Goal: Transaction & Acquisition: Book appointment/travel/reservation

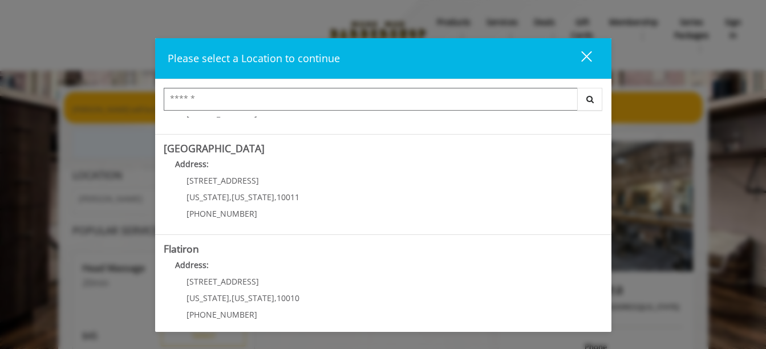
scroll to position [294, 0]
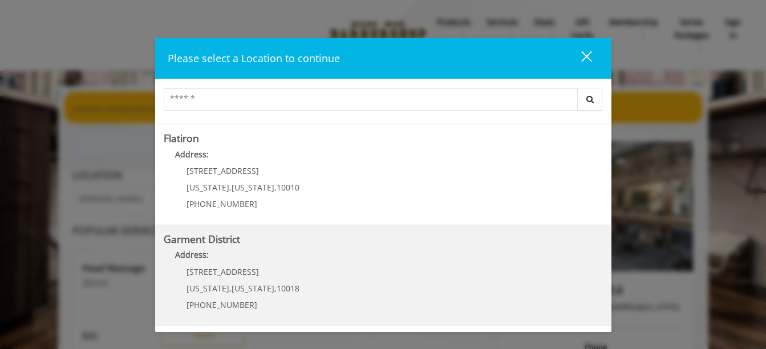
click at [185, 286] on div "[STREET_ADDRESS][US_STATE][US_STATE] (212) 997-4247" at bounding box center [235, 293] width 142 height 50
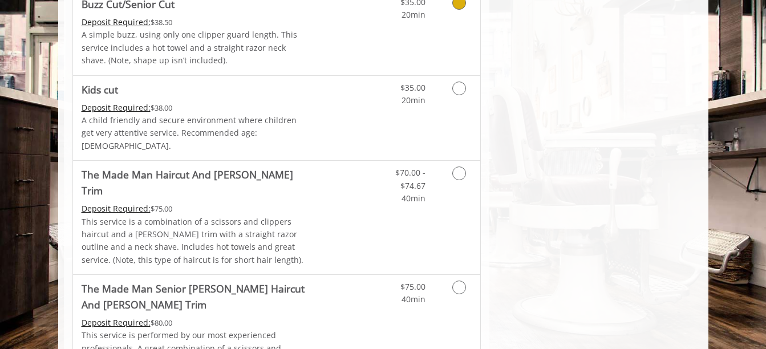
scroll to position [730, 0]
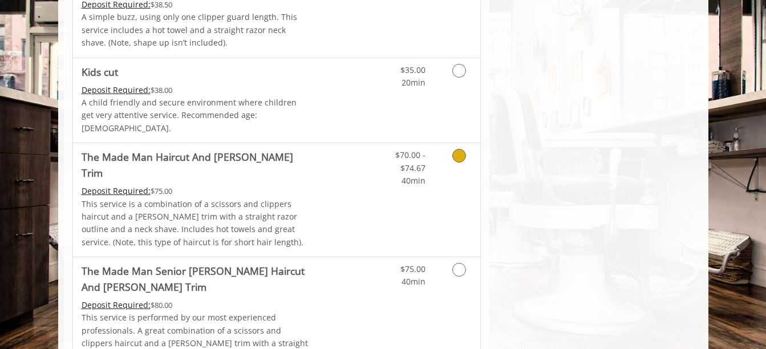
click at [451, 149] on link "Grooming services" at bounding box center [457, 165] width 29 height 44
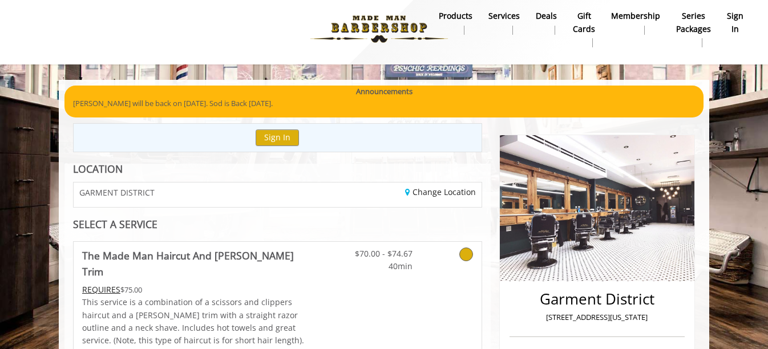
scroll to position [0, 0]
